Goal: Information Seeking & Learning: Learn about a topic

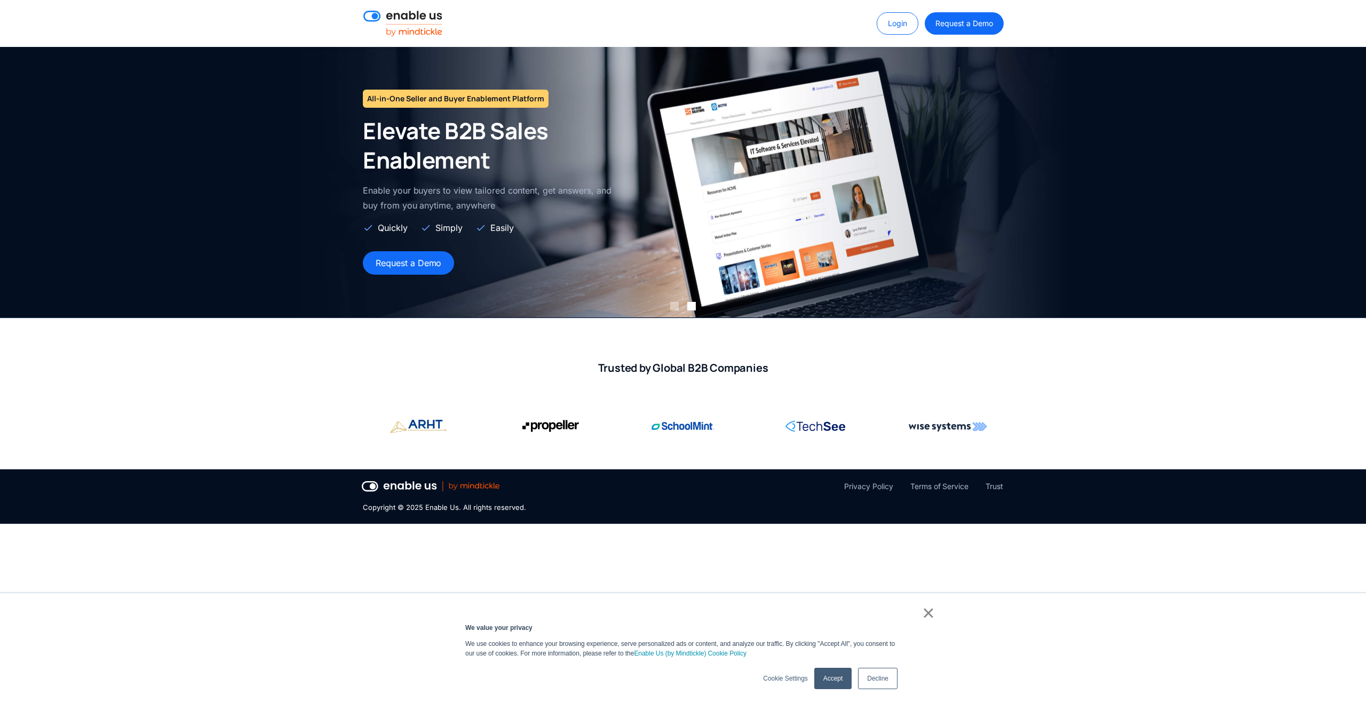
click at [920, 614] on div "×" at bounding box center [681, 615] width 508 height 15
click at [926, 614] on link "×" at bounding box center [928, 613] width 13 height 10
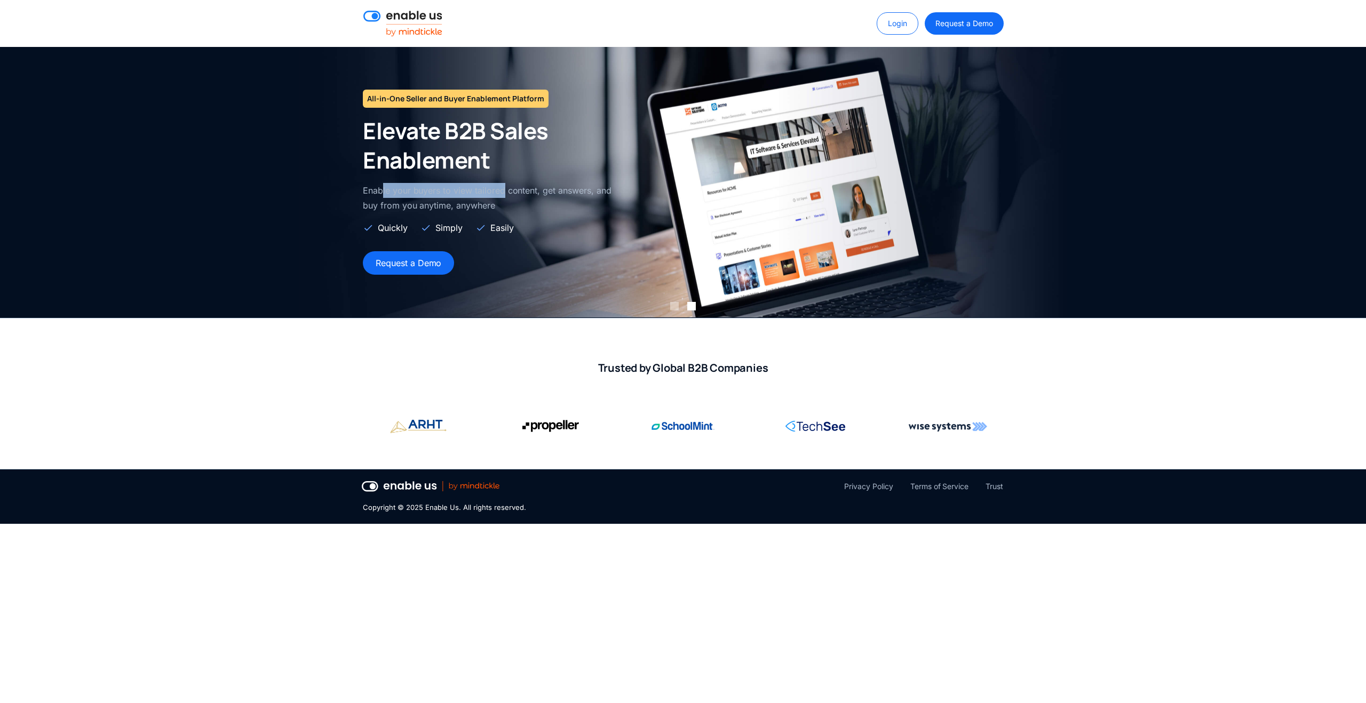
drag, startPoint x: 383, startPoint y: 193, endPoint x: 505, endPoint y: 196, distance: 122.2
click at [505, 196] on p "Enable your buyers to view tailored content, get answers, and buy from you anyt…" at bounding box center [490, 198] width 254 height 30
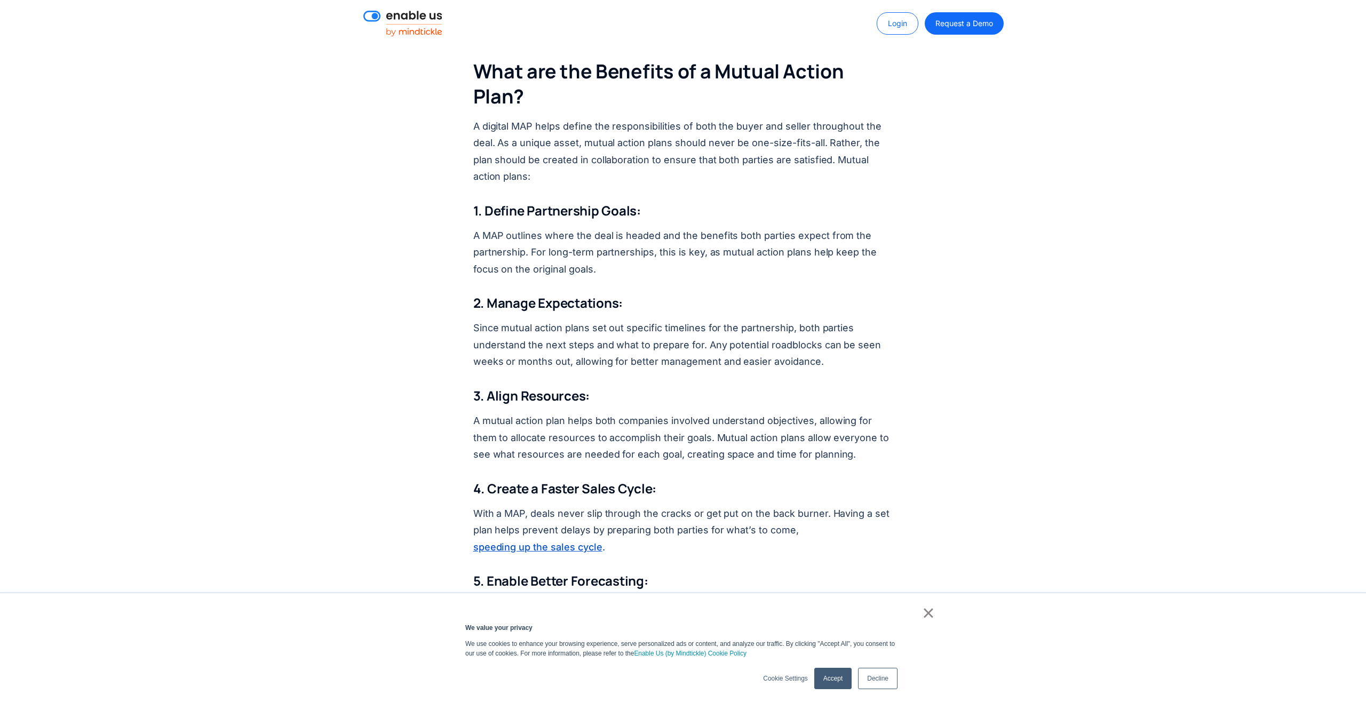
scroll to position [1109, 0]
